Goal: Navigation & Orientation: Find specific page/section

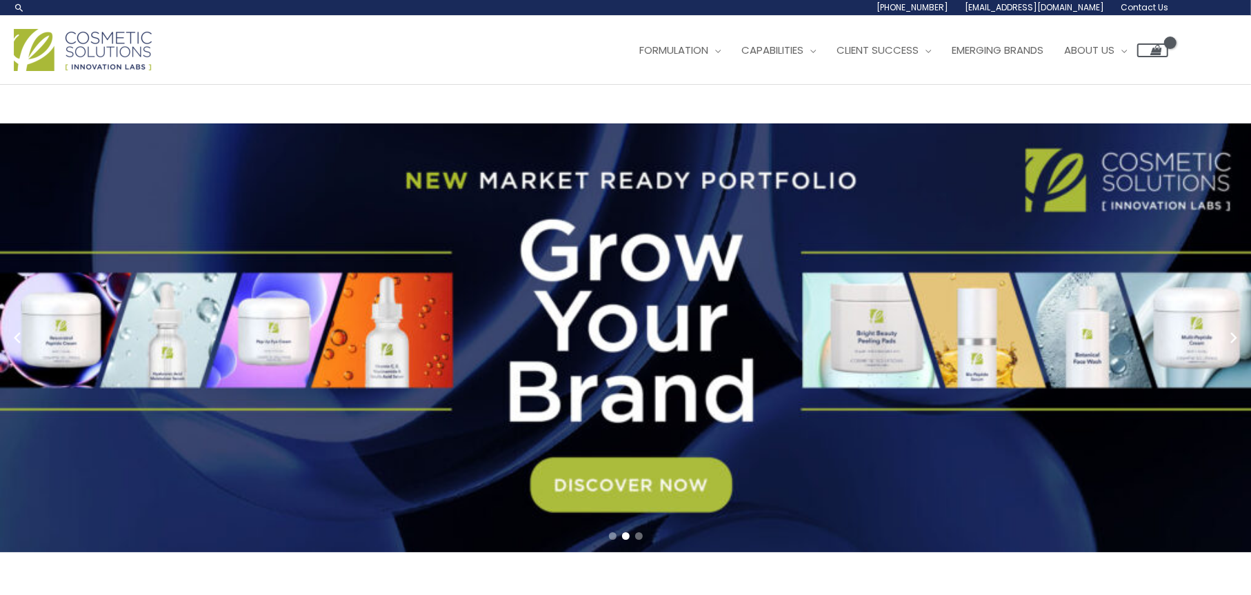
click at [1157, 3] on span "Contact Us" at bounding box center [1145, 7] width 48 height 12
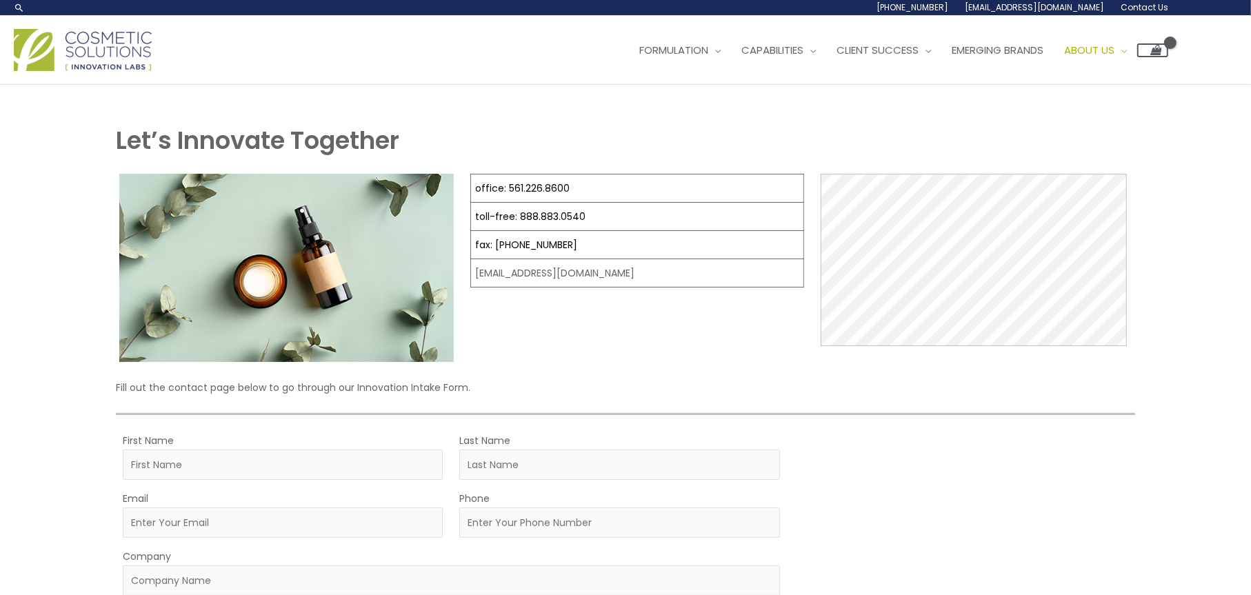
click at [143, 34] on img at bounding box center [83, 50] width 138 height 42
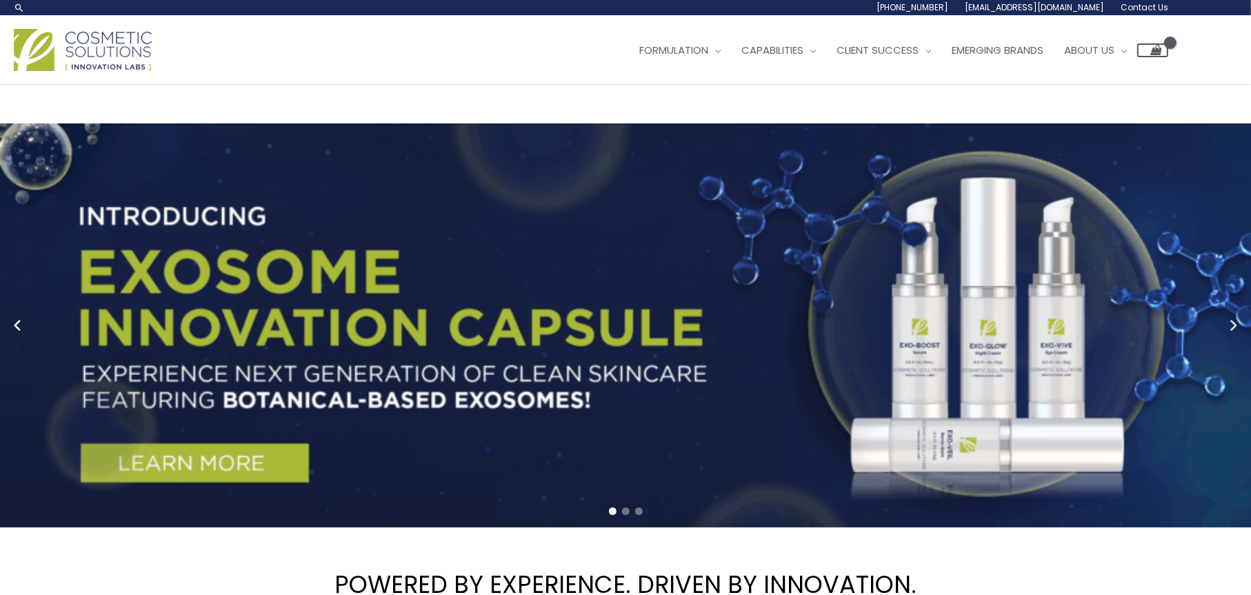
click at [1241, 319] on circle "Next slide" at bounding box center [1232, 326] width 19 height 19
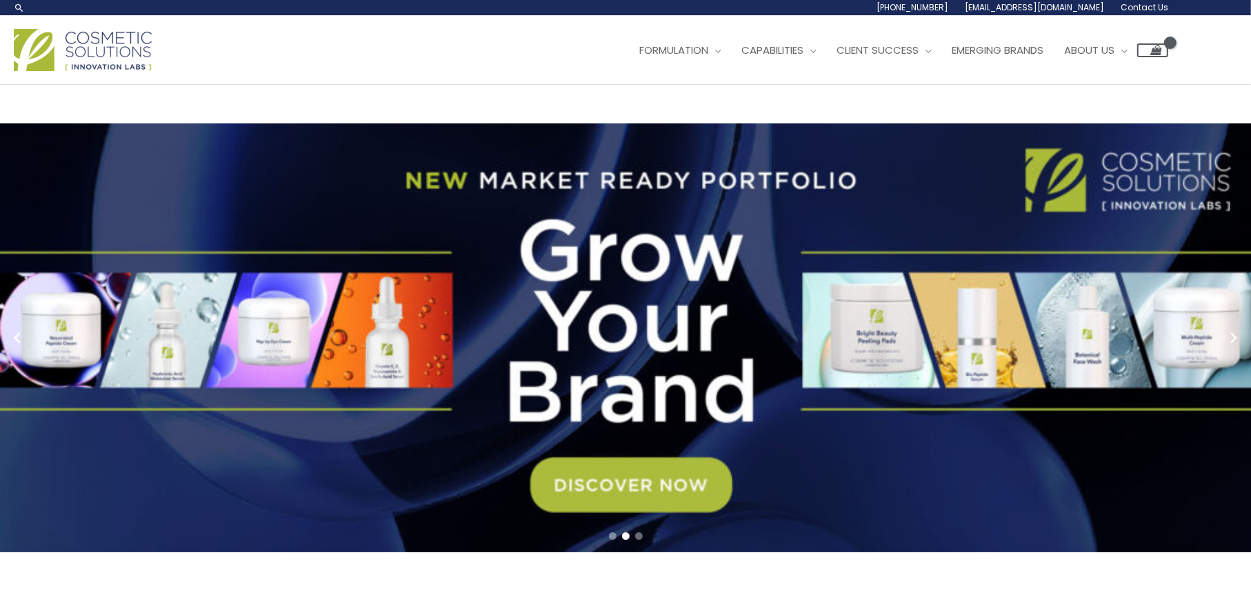
click at [1240, 316] on link "2 / 3" at bounding box center [631, 337] width 1262 height 429
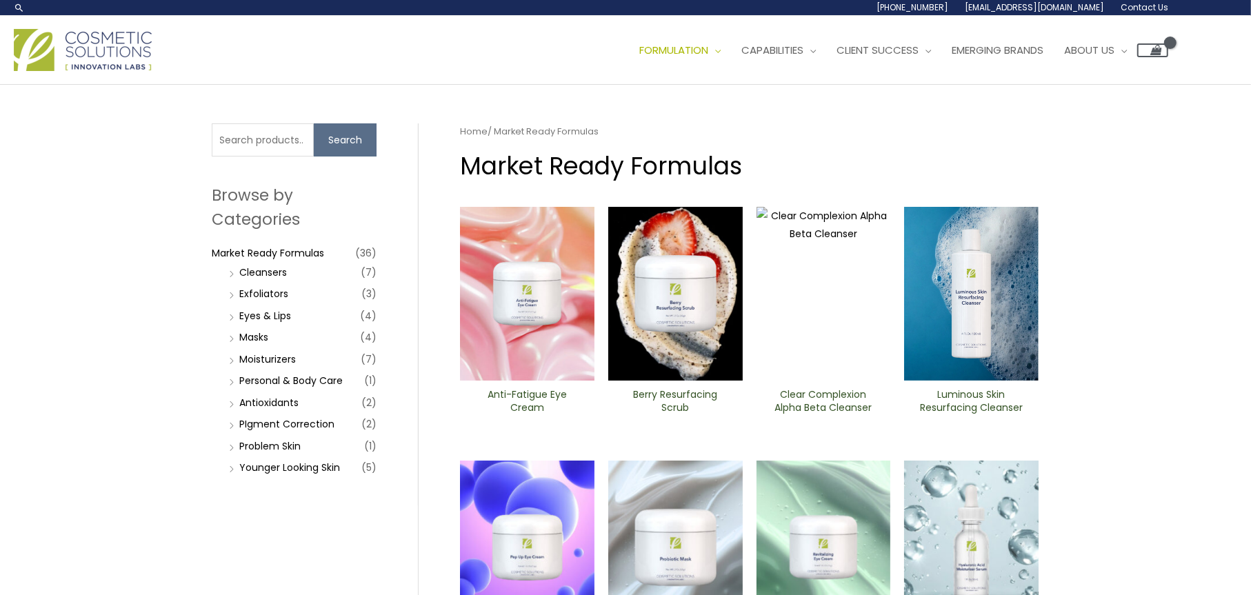
click at [48, 52] on img at bounding box center [83, 50] width 138 height 42
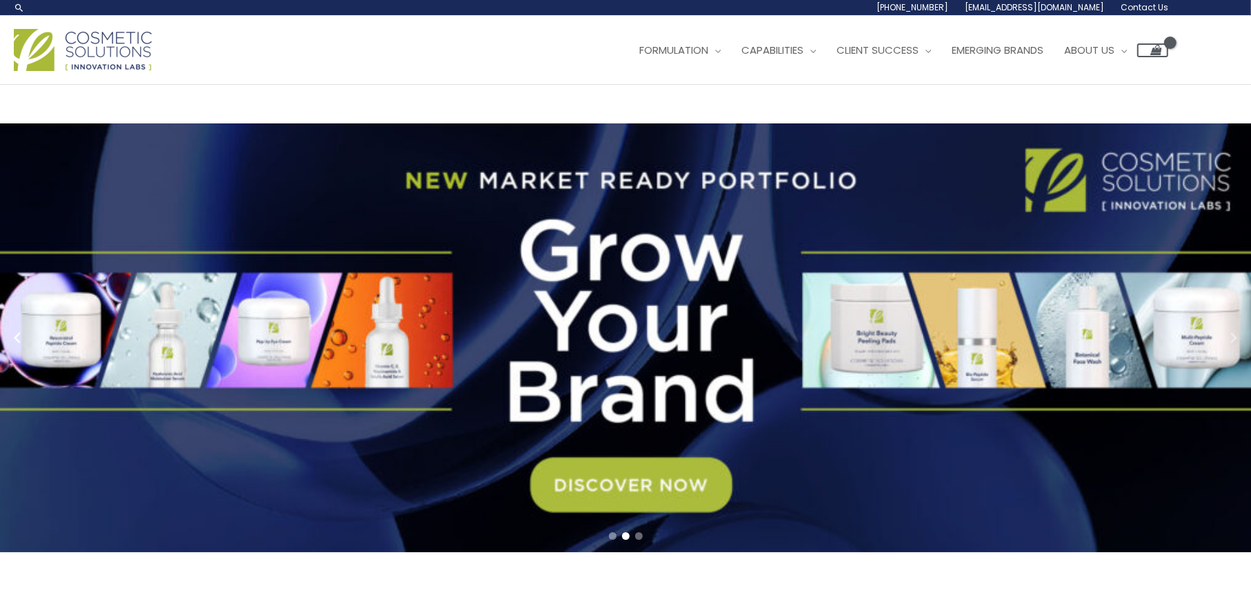
click at [1237, 329] on circle "Next slide" at bounding box center [1232, 338] width 19 height 19
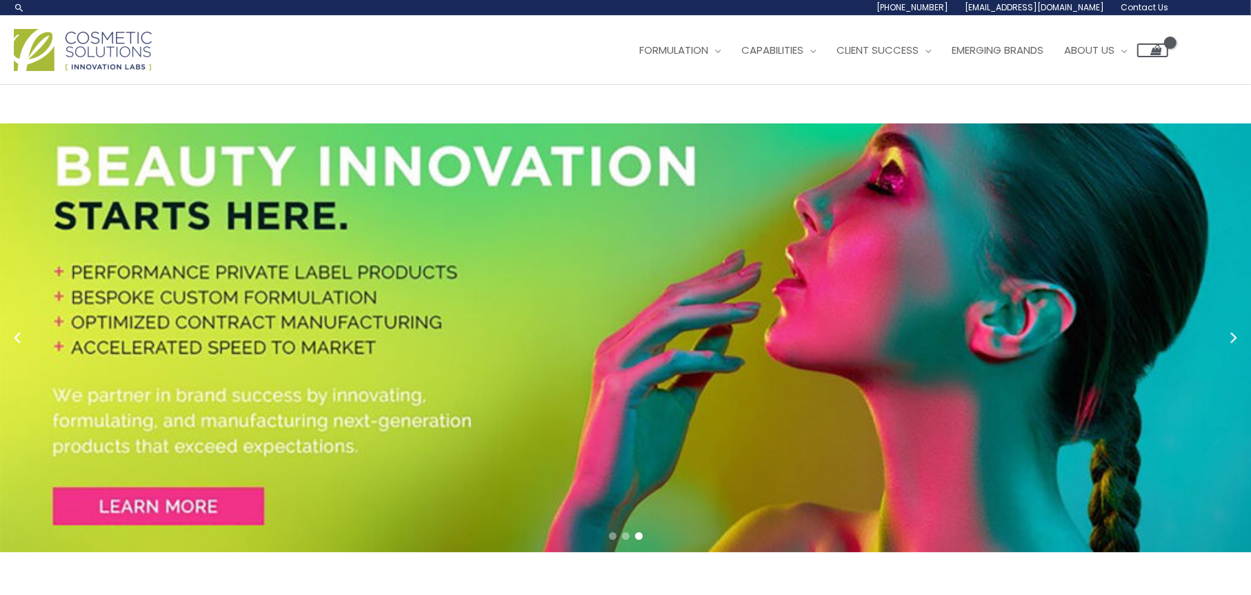
click at [1237, 329] on circle "Next slide" at bounding box center [1232, 338] width 19 height 19
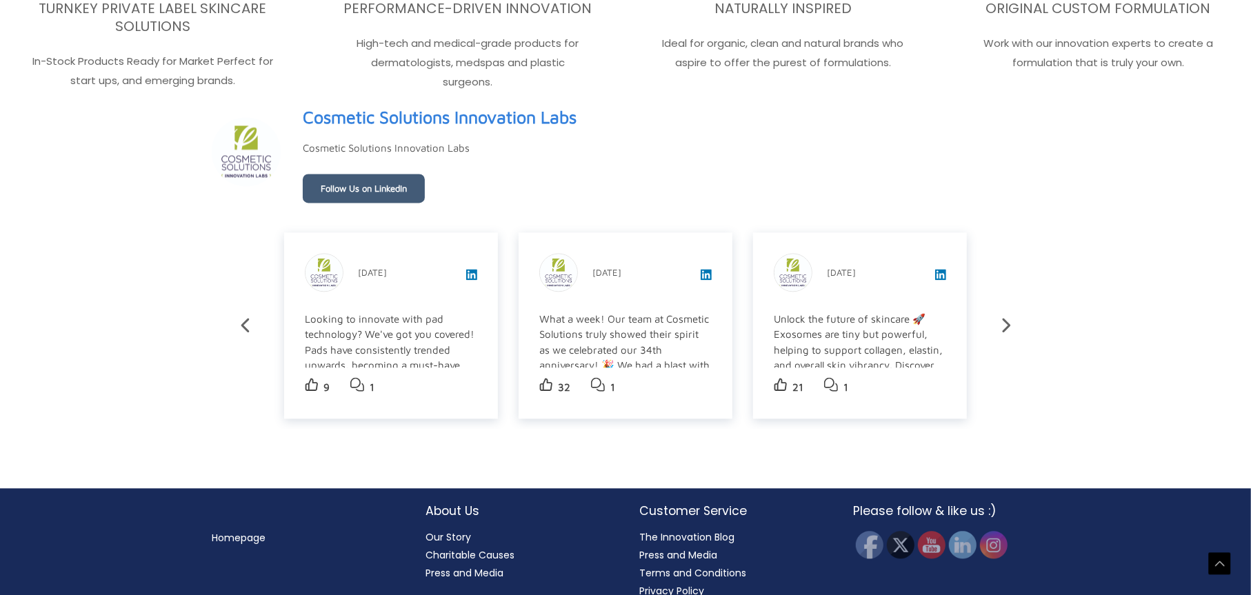
scroll to position [2459, 0]
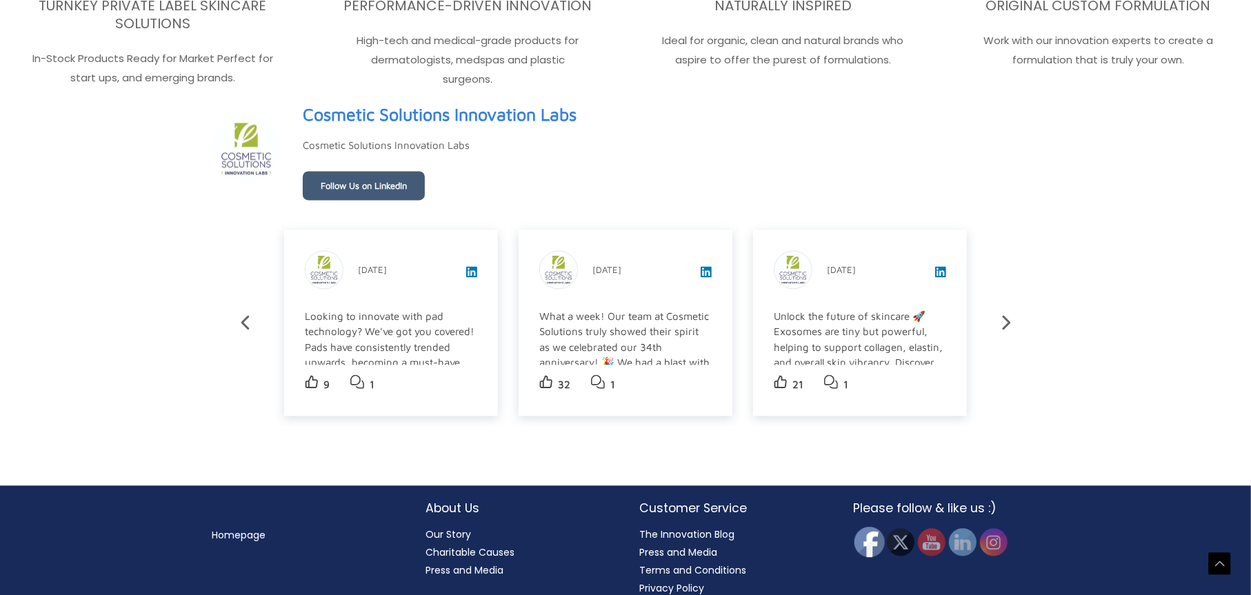
click at [870, 532] on img at bounding box center [870, 542] width 30 height 30
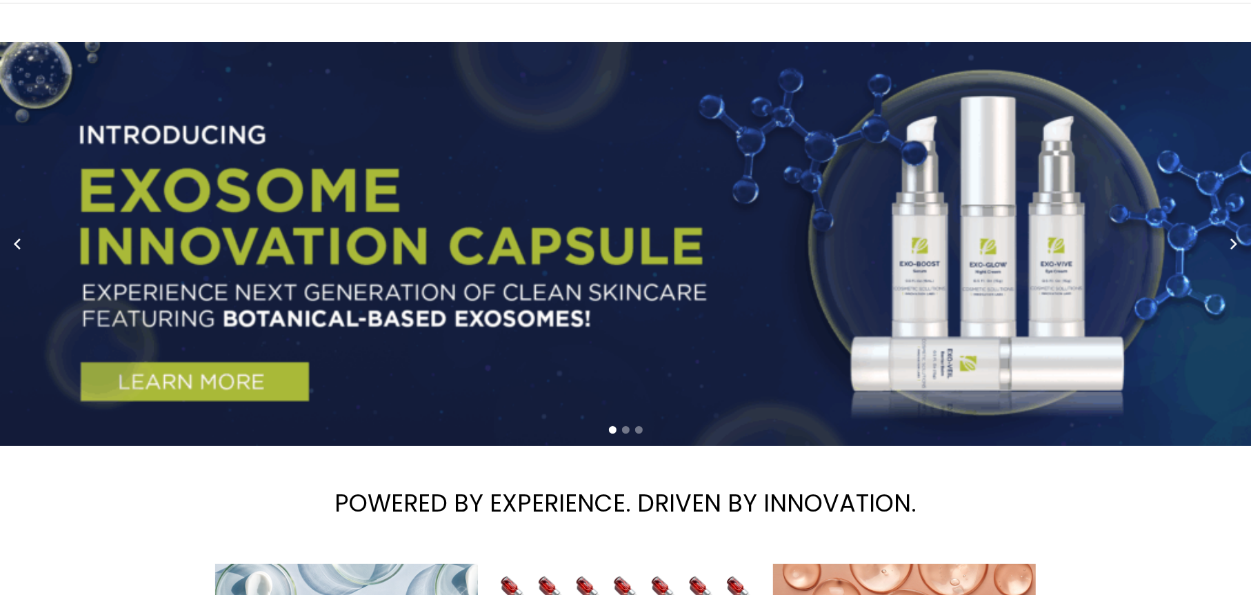
scroll to position [0, 0]
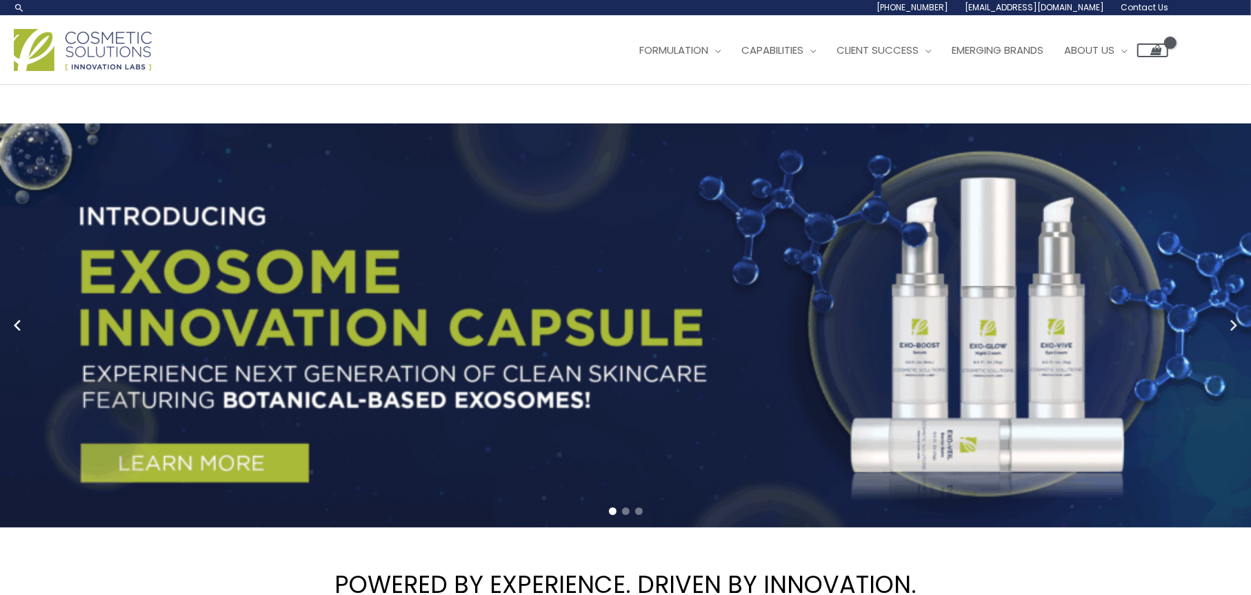
click at [1237, 323] on circle "Next slide" at bounding box center [1232, 326] width 19 height 19
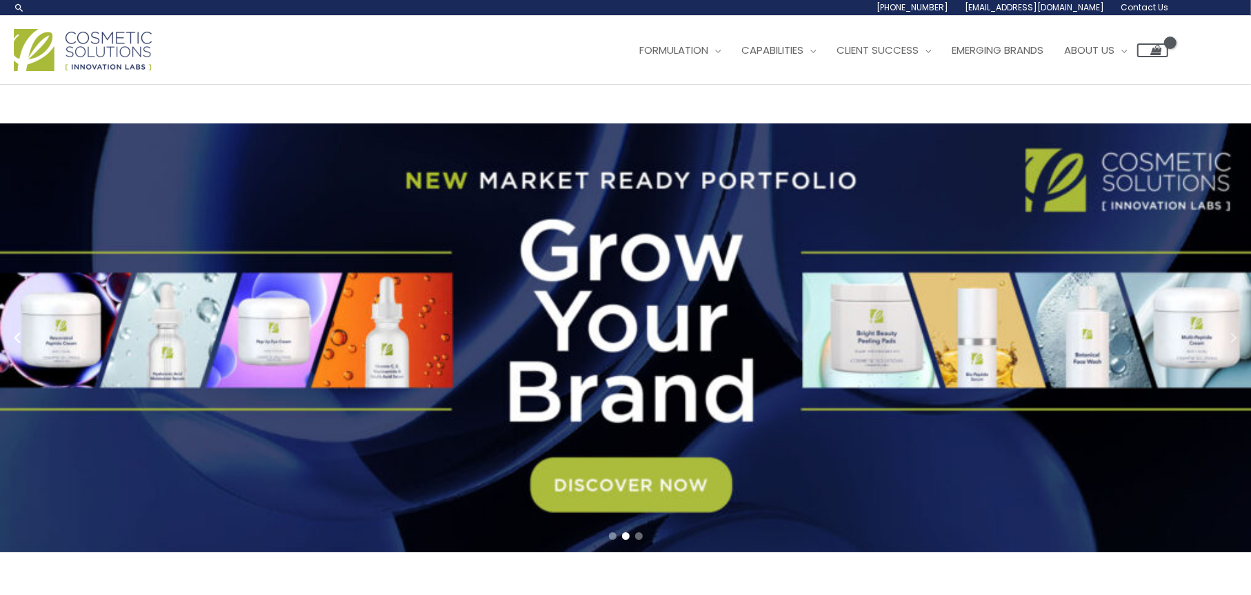
click at [1237, 323] on link "2 / 3" at bounding box center [631, 337] width 1262 height 429
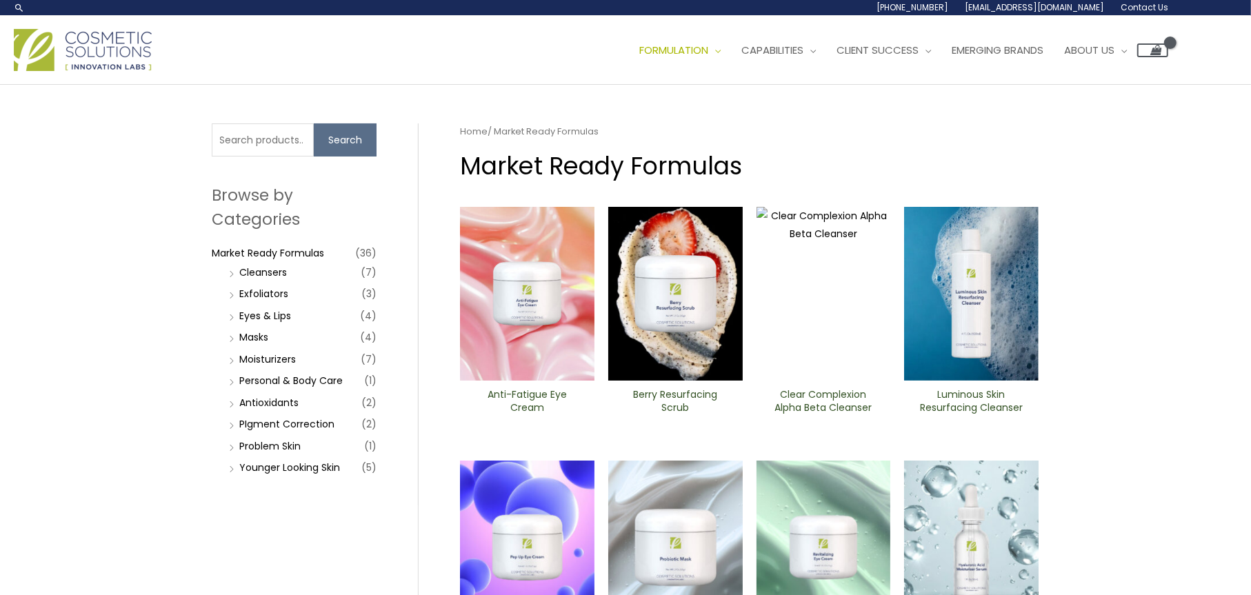
click at [72, 37] on img at bounding box center [83, 50] width 138 height 42
